Goal: Task Accomplishment & Management: Complete application form

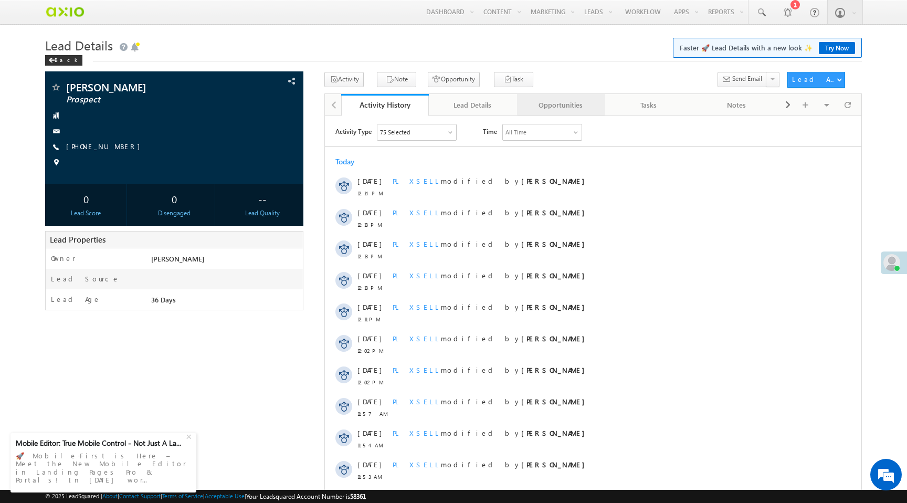
click at [571, 106] on div "Opportunities" at bounding box center [560, 105] width 70 height 13
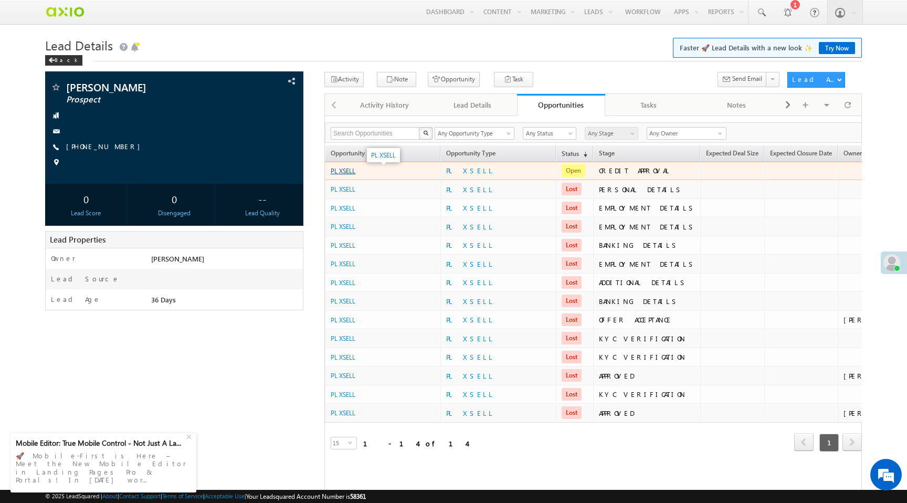
click at [343, 174] on link "PL XSELL" at bounding box center [343, 171] width 25 height 8
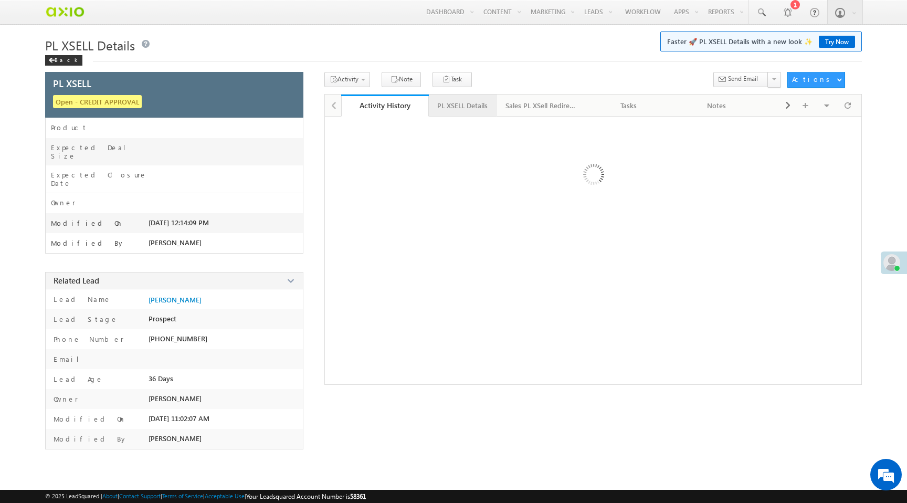
click at [463, 106] on div "PL XSELL Details" at bounding box center [462, 105] width 50 height 13
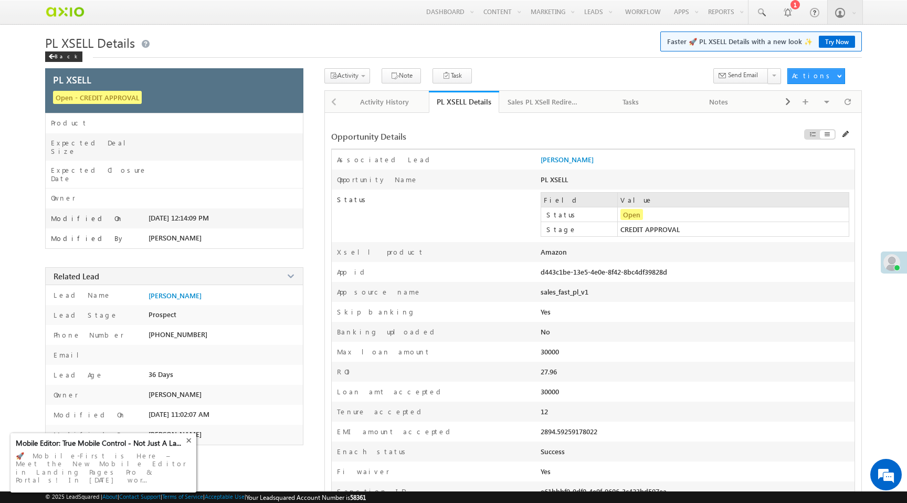
click at [188, 448] on div "+" at bounding box center [190, 439] width 18 height 18
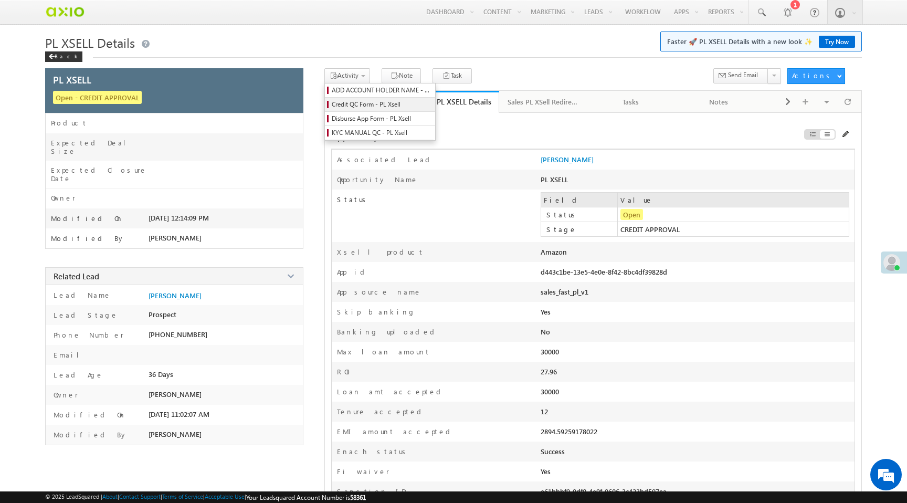
click at [357, 109] on span "Credit QC Form - PL Xsell" at bounding box center [382, 104] width 100 height 9
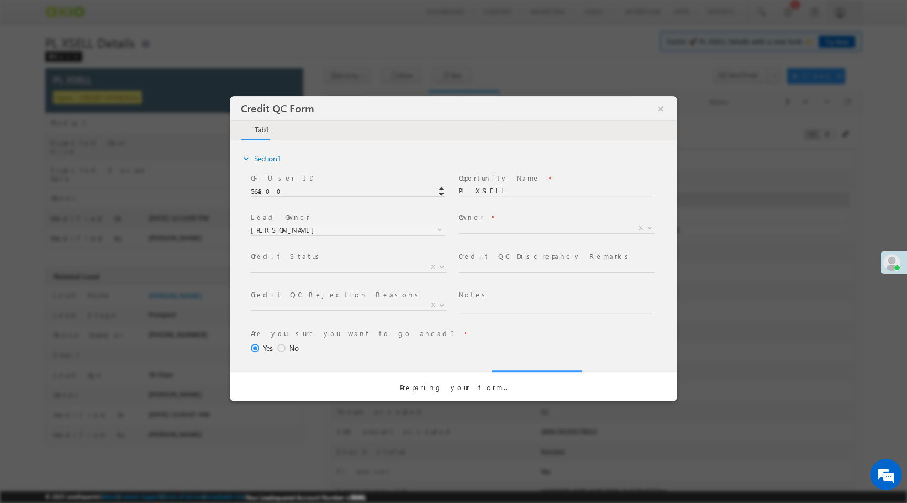
select select "50aed37f-b58e-11ec-8597-0681fe0b10f8"
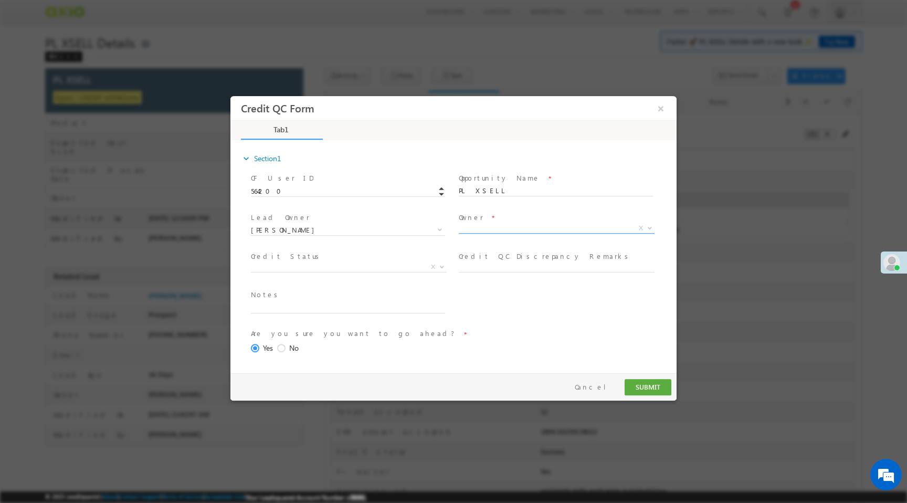
click at [488, 228] on span "X" at bounding box center [557, 228] width 196 height 10
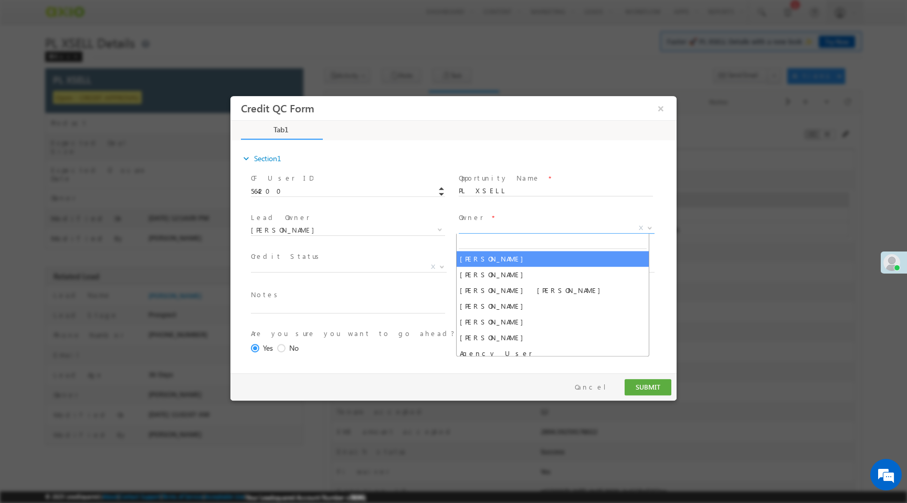
select select "f8849782-a99c-11ec-8597-0681fe0b10f8"
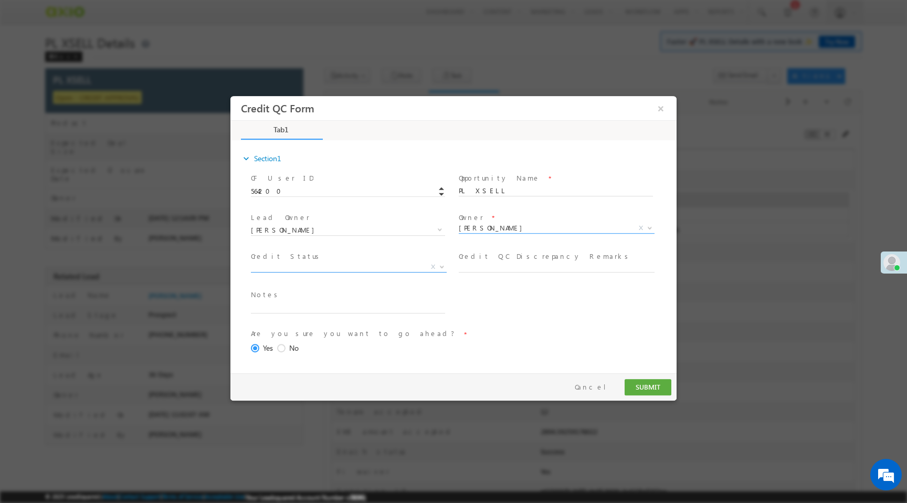
click at [322, 264] on span "X" at bounding box center [349, 267] width 196 height 10
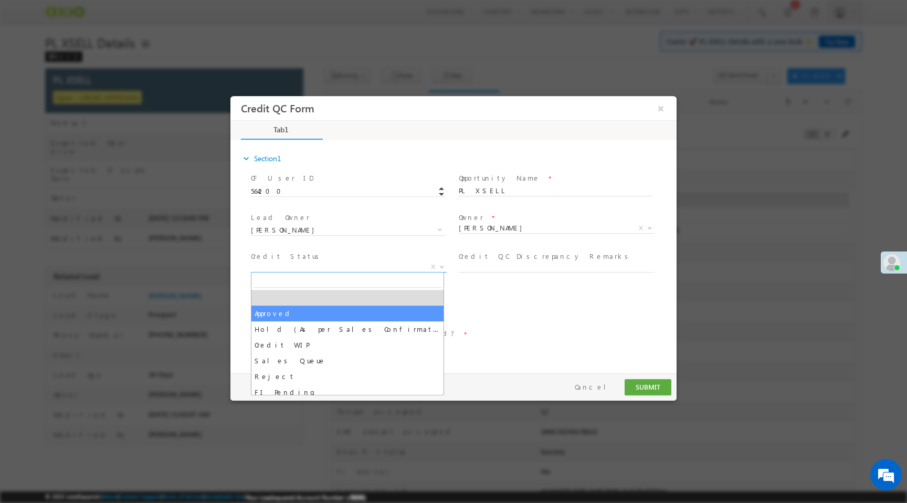
select select "Approved"
select select "NA"
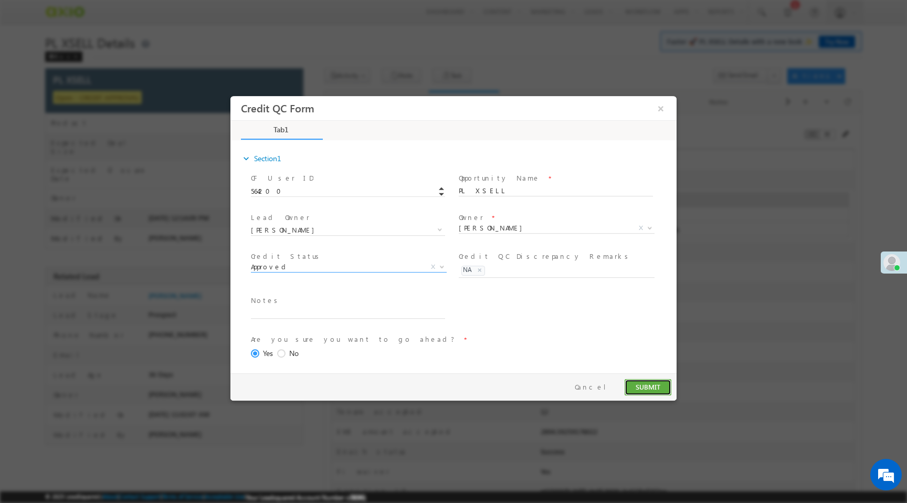
click at [652, 390] on button "SUBMIT" at bounding box center [647, 387] width 47 height 16
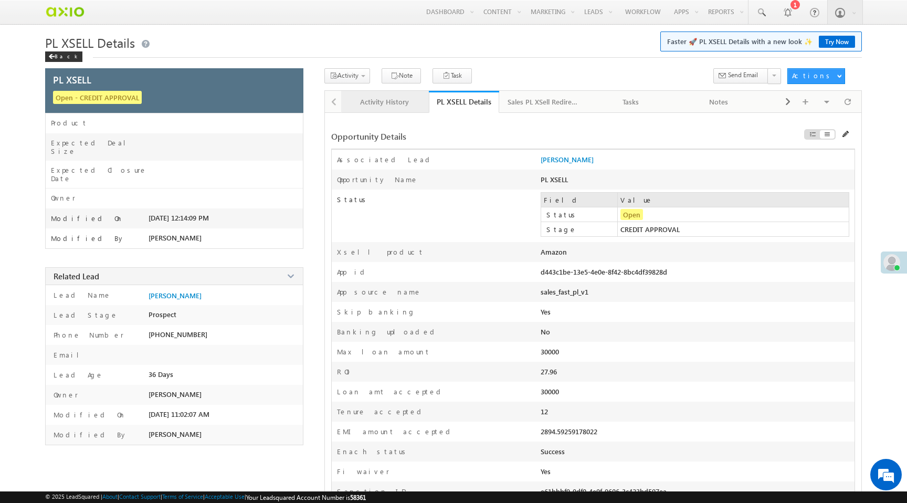
click at [372, 108] on div "Activity History" at bounding box center [384, 101] width 70 height 13
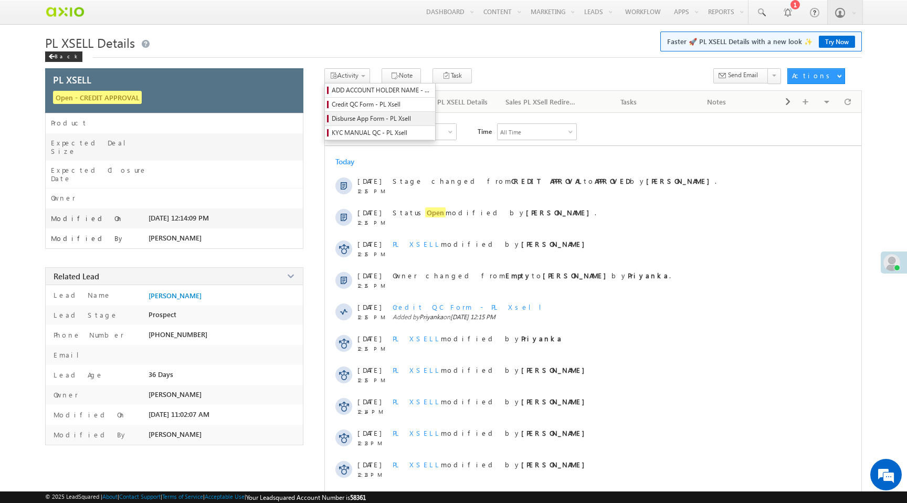
click at [366, 120] on span "Disburse App Form - PL Xsell" at bounding box center [382, 118] width 100 height 9
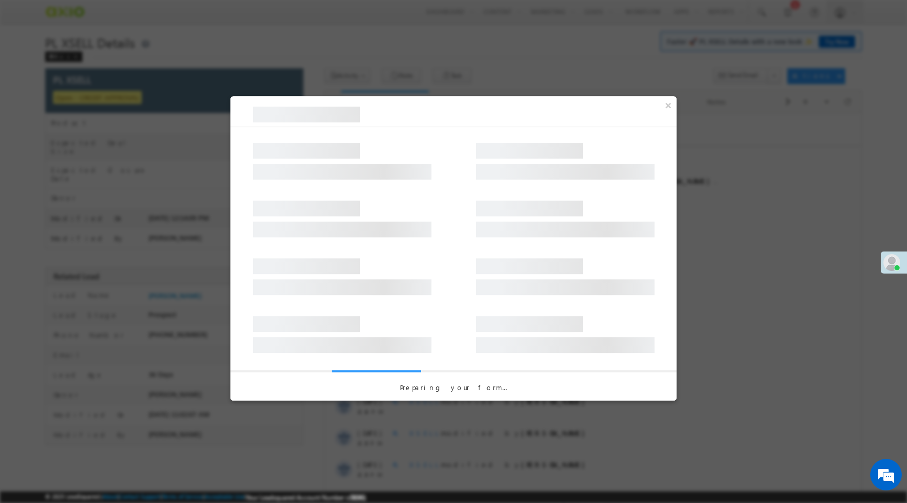
select select "PL XSell Disbursement Initiated"
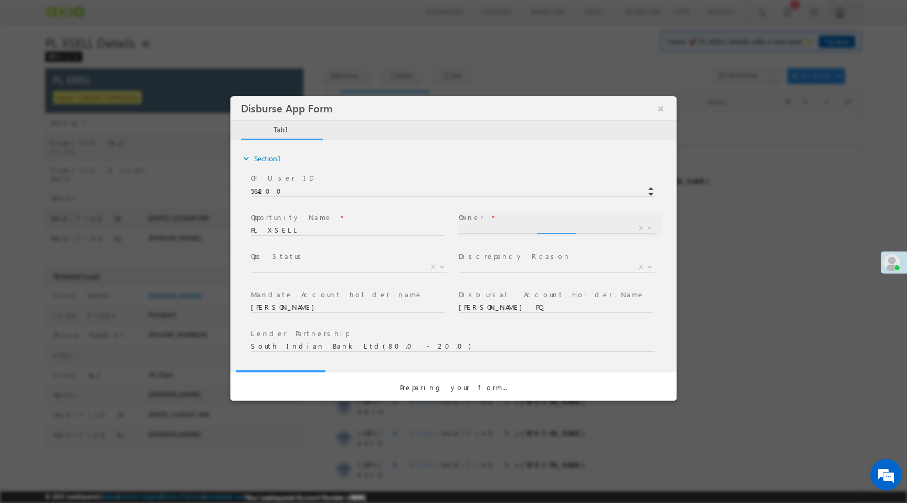
select select "f8849782-a99c-11ec-8597-0681fe0b10f8"
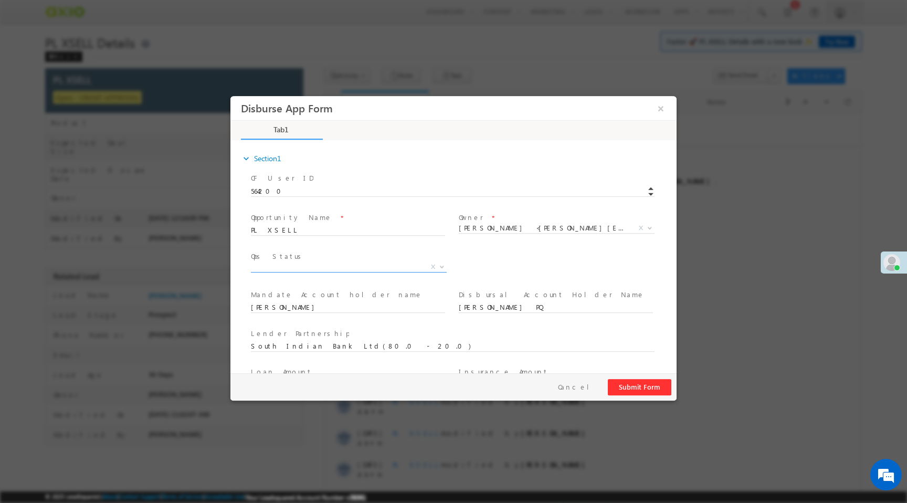
click at [333, 270] on span "X" at bounding box center [349, 267] width 196 height 10
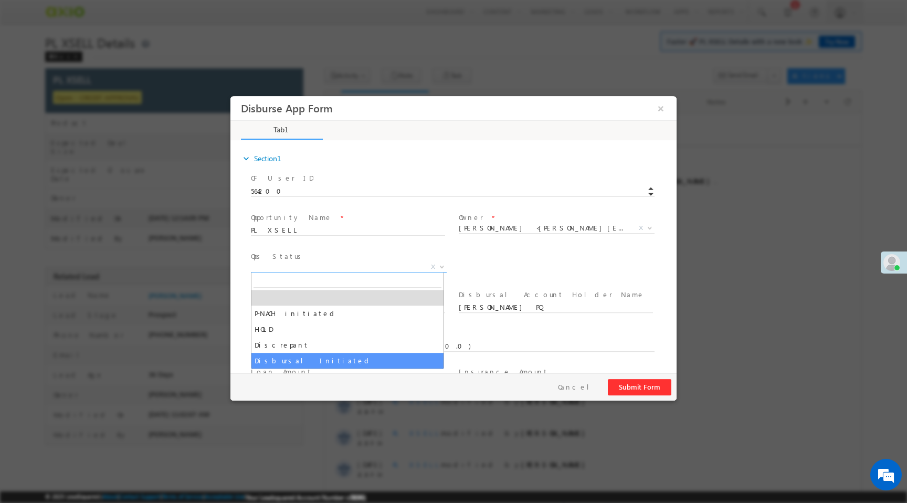
select select "Disbursal Initiated"
select select "NA"
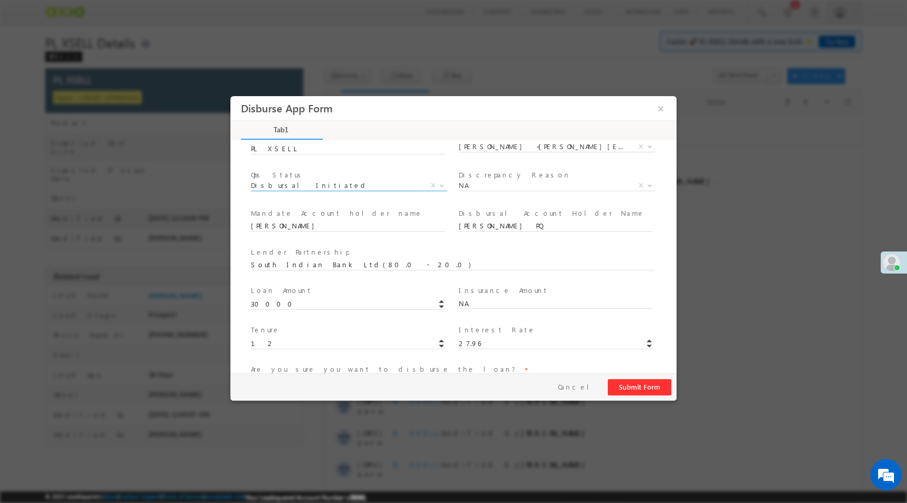
scroll to position [155, 0]
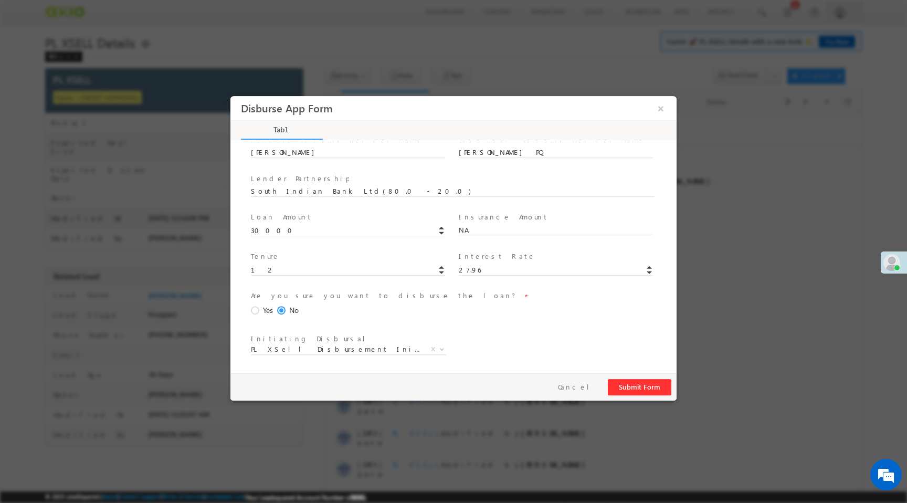
click at [260, 310] on span at bounding box center [257, 310] width 12 height 9
click at [230, 96] on input "Yes" at bounding box center [230, 96] width 0 height 0
drag, startPoint x: 630, startPoint y: 387, endPoint x: 858, endPoint y: 499, distance: 254.3
click at [630, 387] on button "Submit Form" at bounding box center [639, 387] width 63 height 16
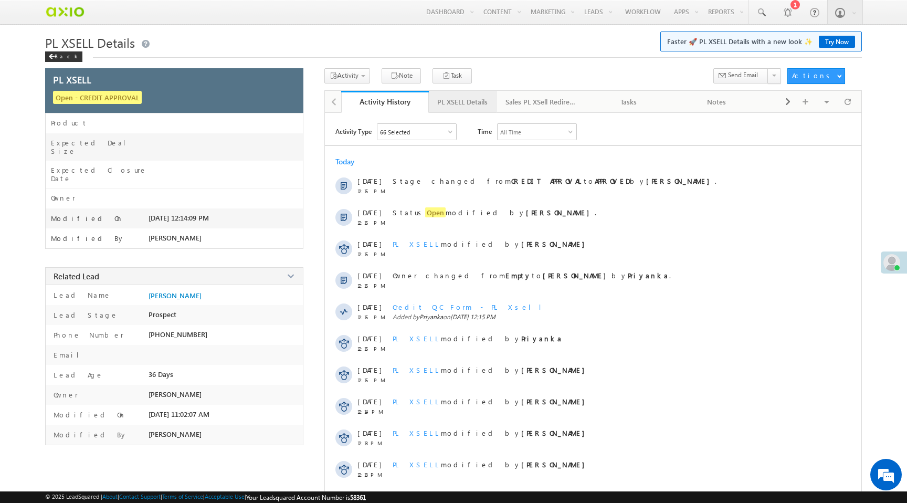
click at [462, 99] on div "PL XSELL Details" at bounding box center [462, 101] width 50 height 13
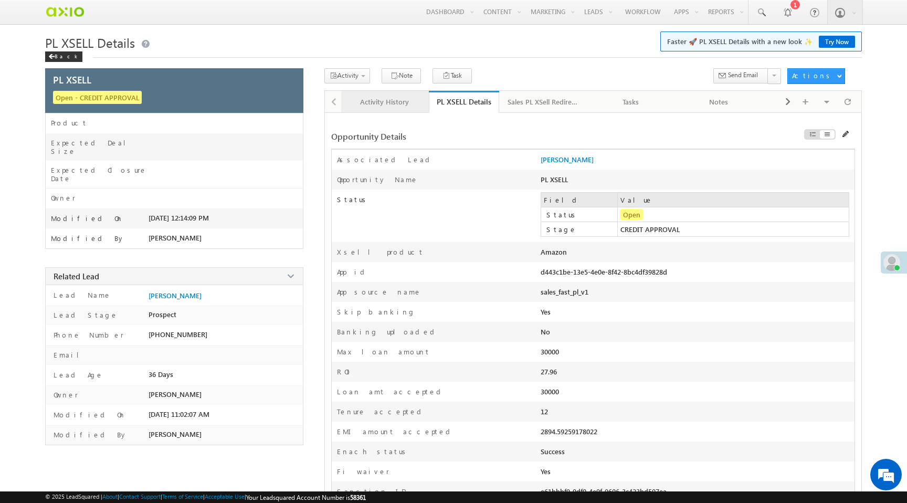
click at [379, 101] on div "Activity History" at bounding box center [384, 101] width 70 height 13
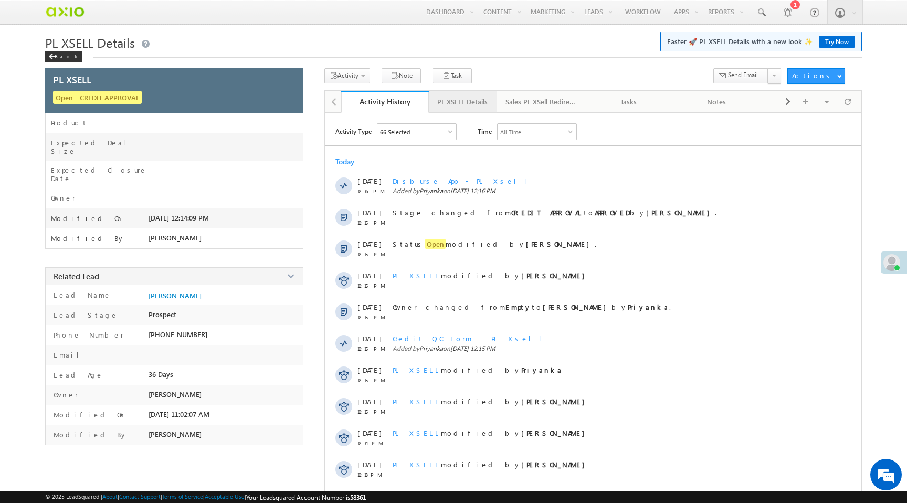
click at [455, 98] on div "PL XSELL Details" at bounding box center [462, 101] width 50 height 13
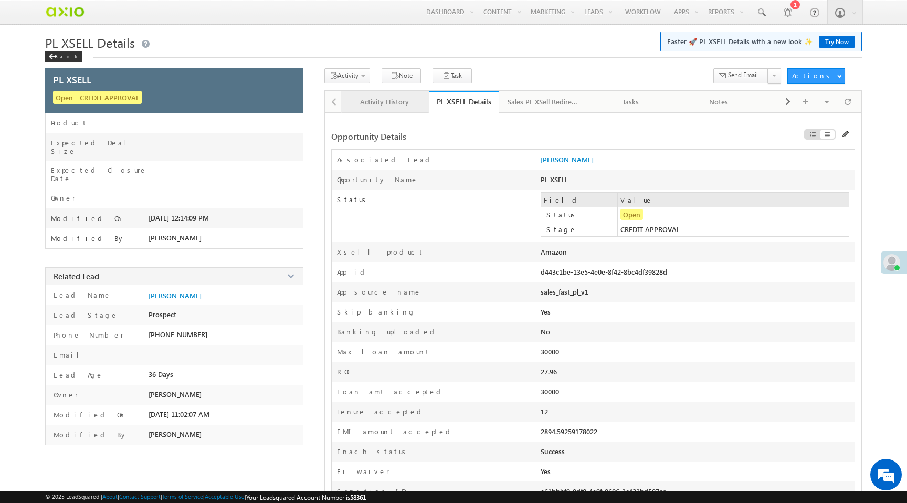
click at [386, 106] on div "Activity History" at bounding box center [384, 101] width 70 height 13
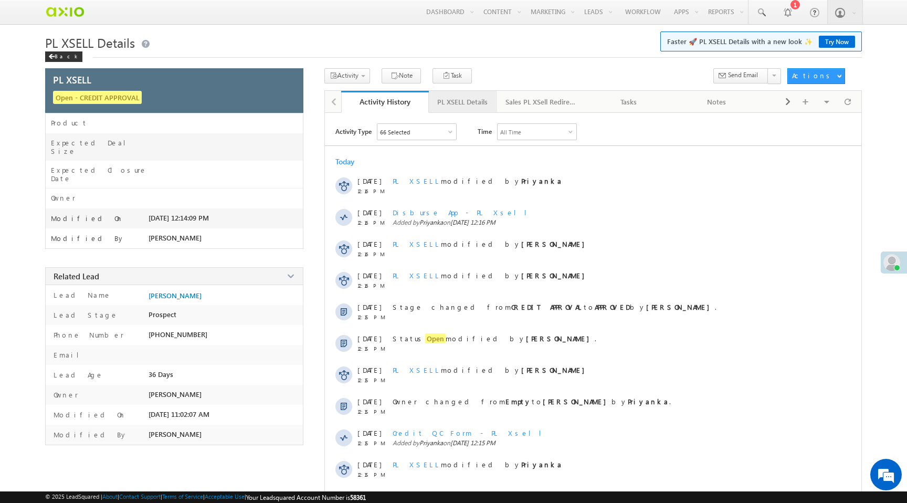
click at [465, 99] on div "PL XSELL Details" at bounding box center [462, 101] width 50 height 13
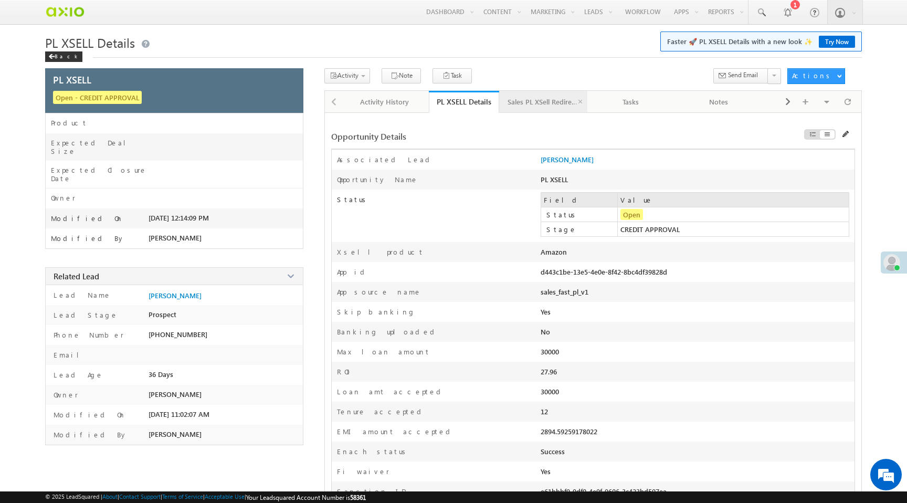
click at [540, 100] on div "Sales PL XSell Redirection" at bounding box center [542, 101] width 70 height 13
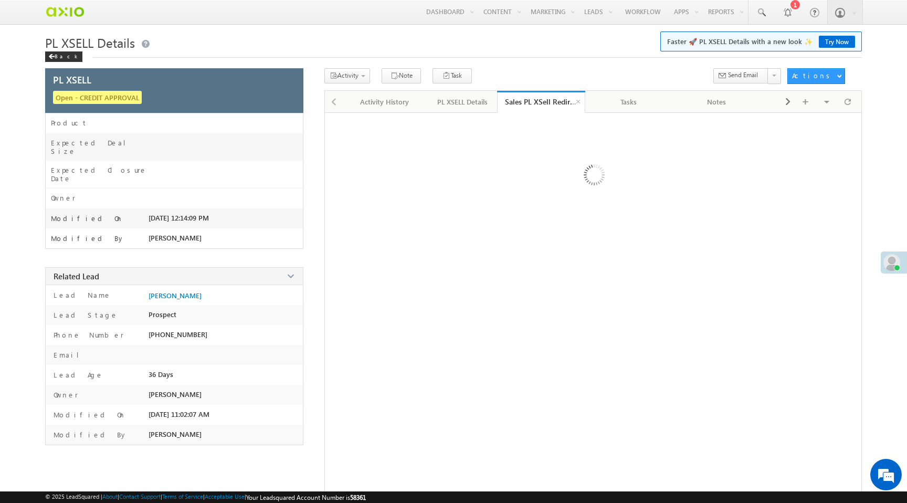
scroll to position [0, 0]
click at [442, 105] on div "PL XSELL Details" at bounding box center [462, 101] width 50 height 13
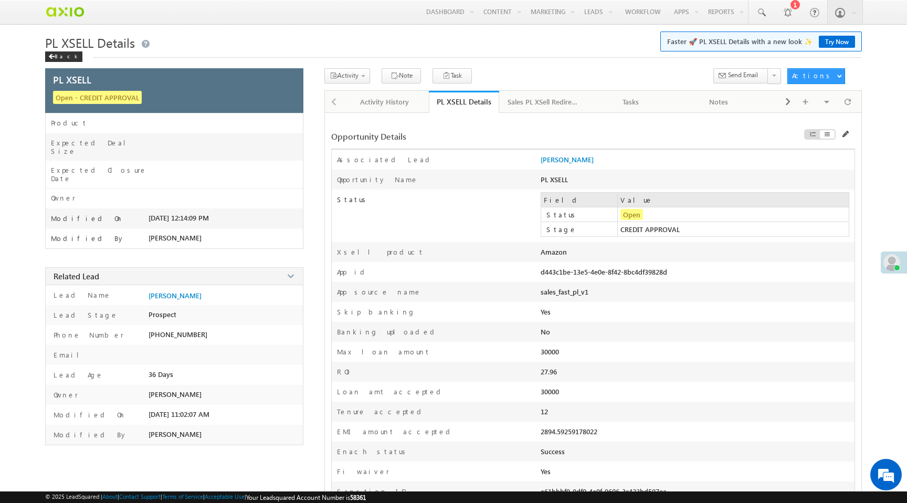
click at [646, 273] on div "d443c1be-13e5-4e0e-8f42-8bc4df39828d" at bounding box center [634, 274] width 188 height 15
copy div "d443c1be-13e5-4e0e-8f42-8bc4df39828d"
click at [378, 103] on div "Activity History" at bounding box center [384, 101] width 70 height 13
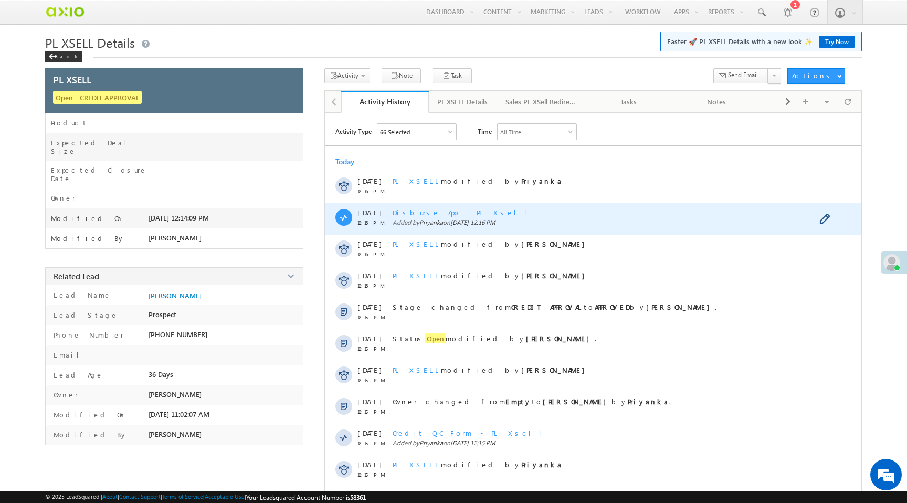
click at [431, 215] on span "Disburse App - PL Xsell" at bounding box center [463, 212] width 142 height 9
